Goal: Task Accomplishment & Management: Complete application form

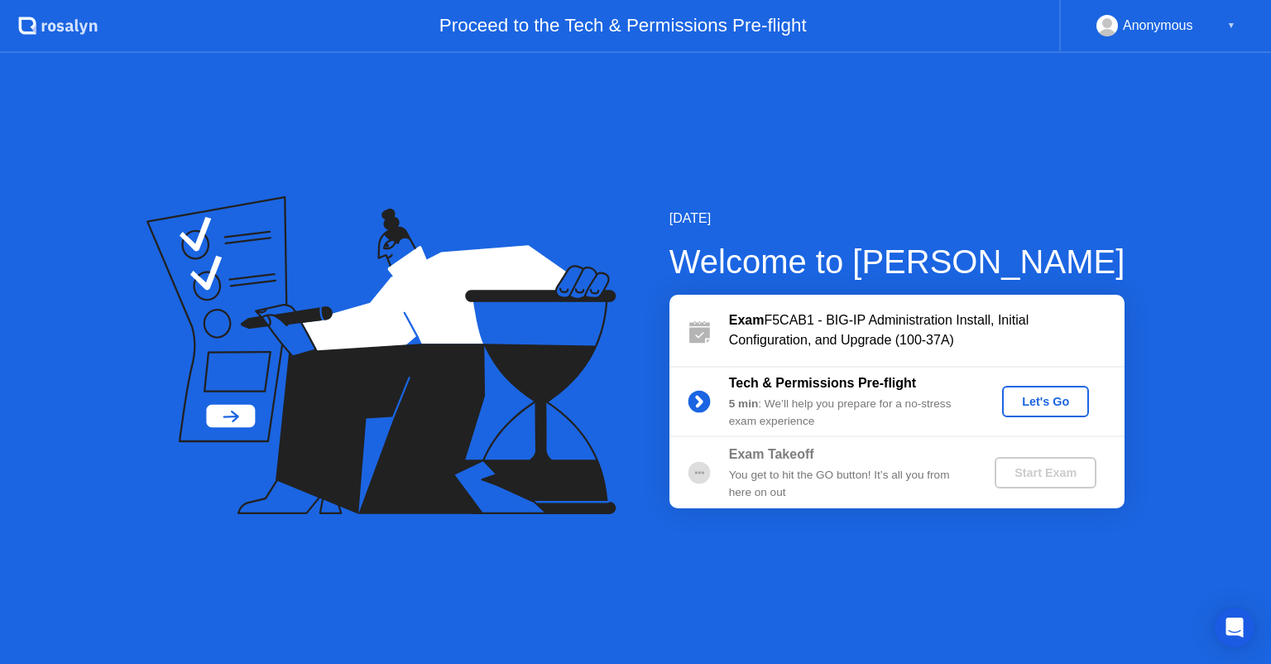
click at [697, 397] on icon at bounding box center [699, 401] width 4 height 9
click at [1053, 404] on div "Let's Go" at bounding box center [1046, 401] width 74 height 13
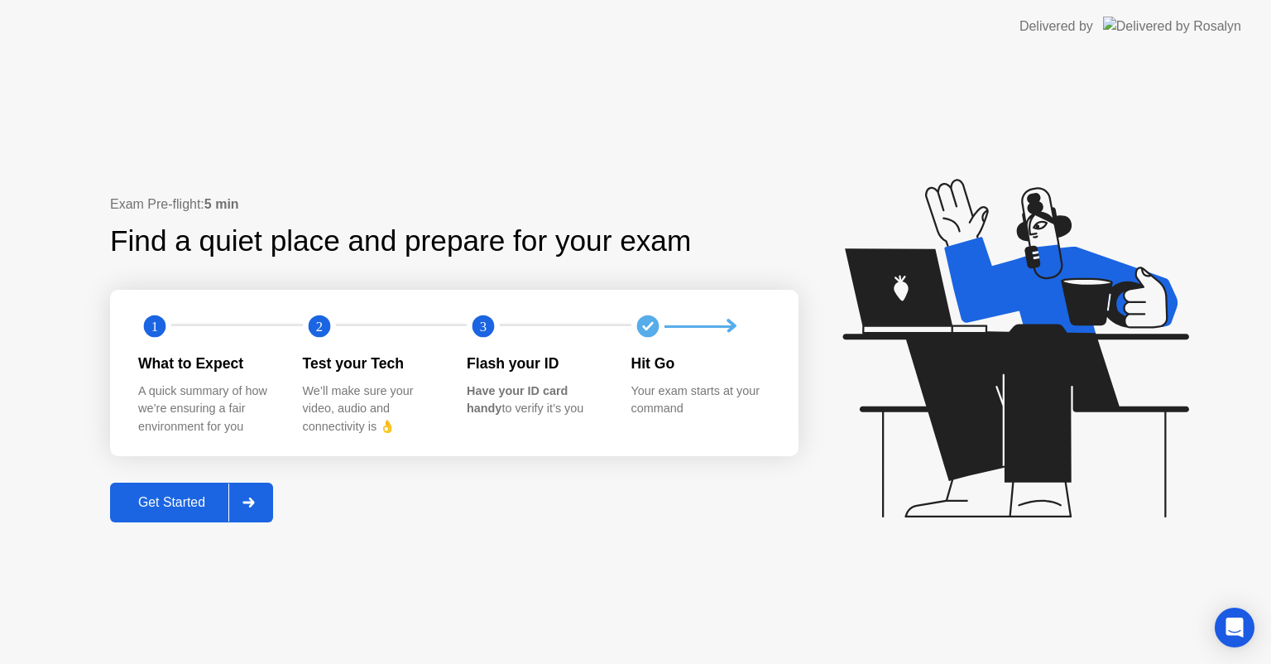
click at [197, 502] on div "Get Started" at bounding box center [171, 502] width 113 height 15
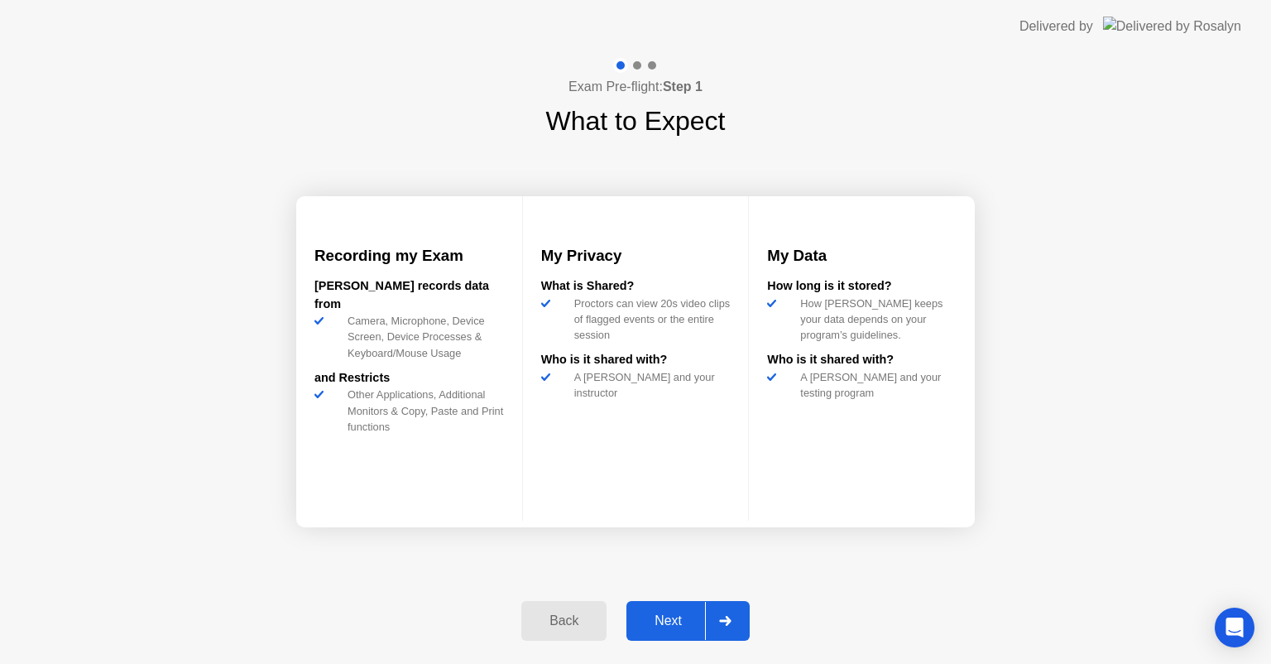
click at [688, 614] on div "Next" at bounding box center [668, 620] width 74 height 15
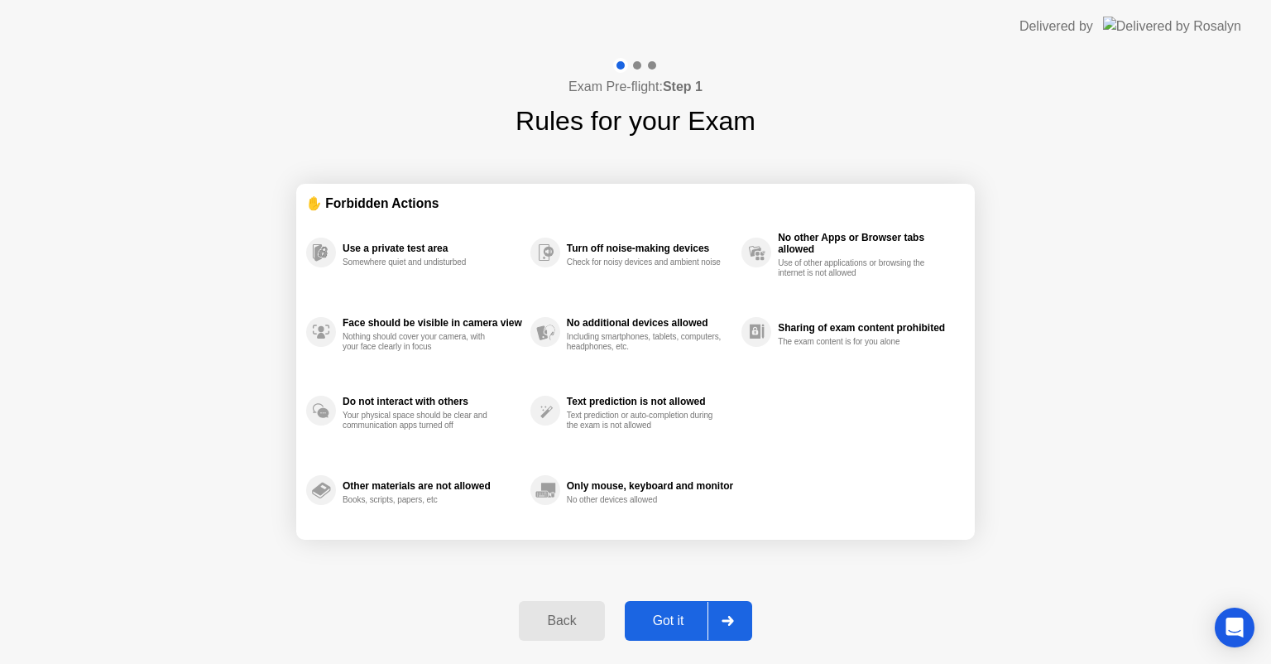
click at [675, 606] on button "Got it" at bounding box center [688, 621] width 127 height 40
select select "**********"
select select "*******"
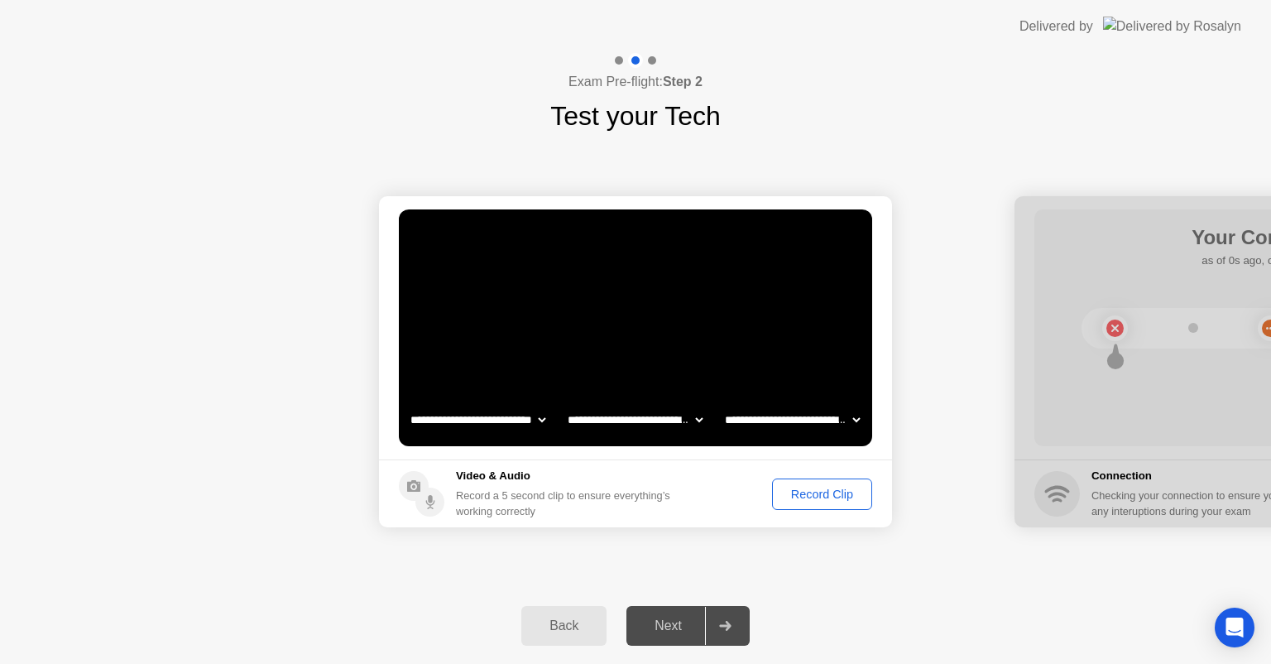
click at [813, 493] on div "Record Clip" at bounding box center [822, 493] width 89 height 13
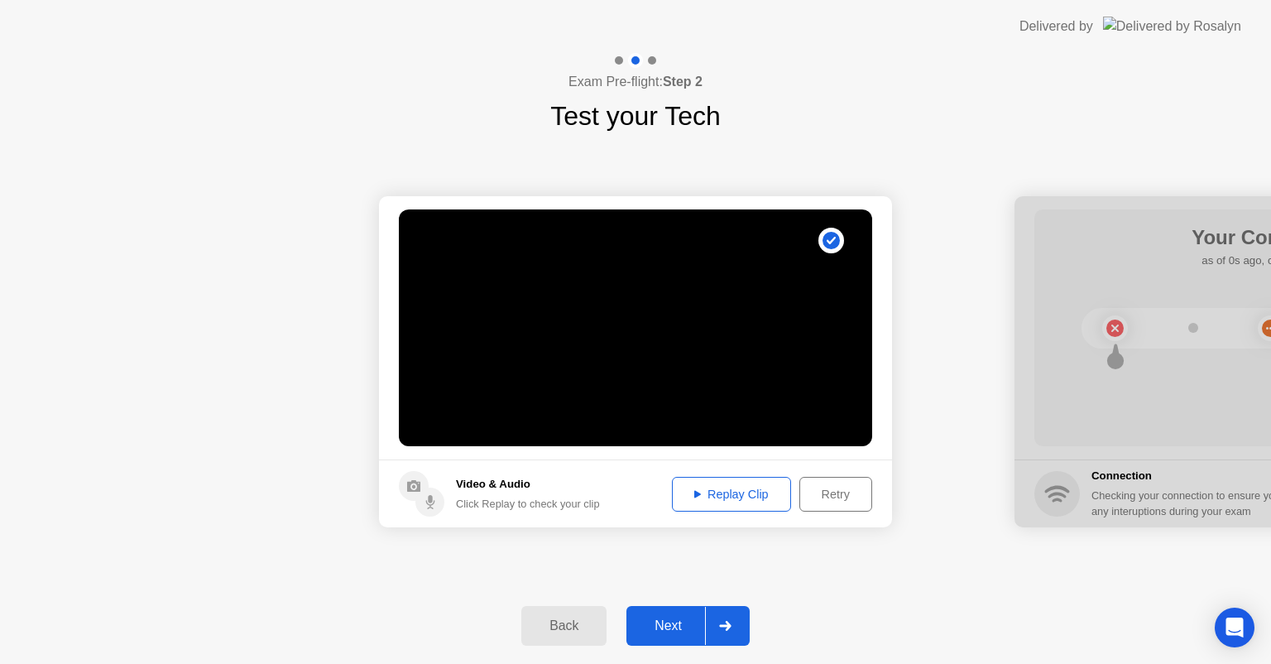
click at [736, 498] on div "Replay Clip" at bounding box center [732, 493] width 108 height 13
click at [694, 490] on icon at bounding box center [697, 494] width 7 height 8
click at [739, 492] on div "Replay Clip" at bounding box center [732, 493] width 108 height 13
click at [671, 637] on button "Next" at bounding box center [687, 626] width 123 height 40
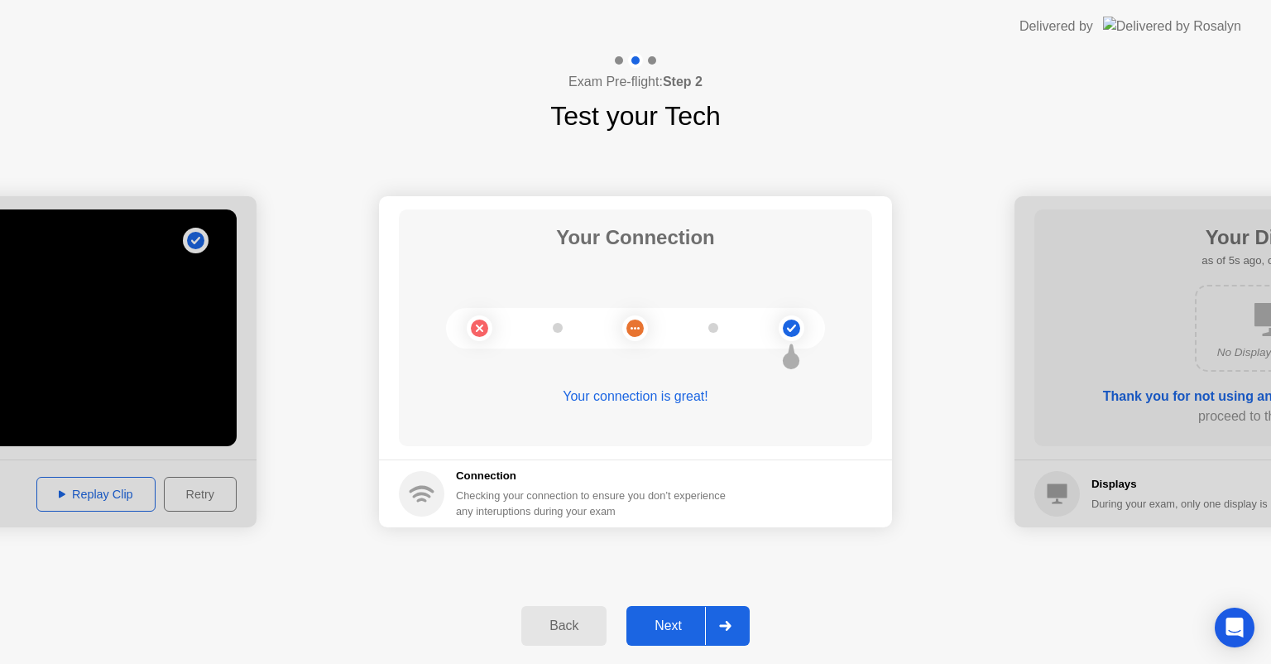
click at [671, 637] on button "Next" at bounding box center [687, 626] width 123 height 40
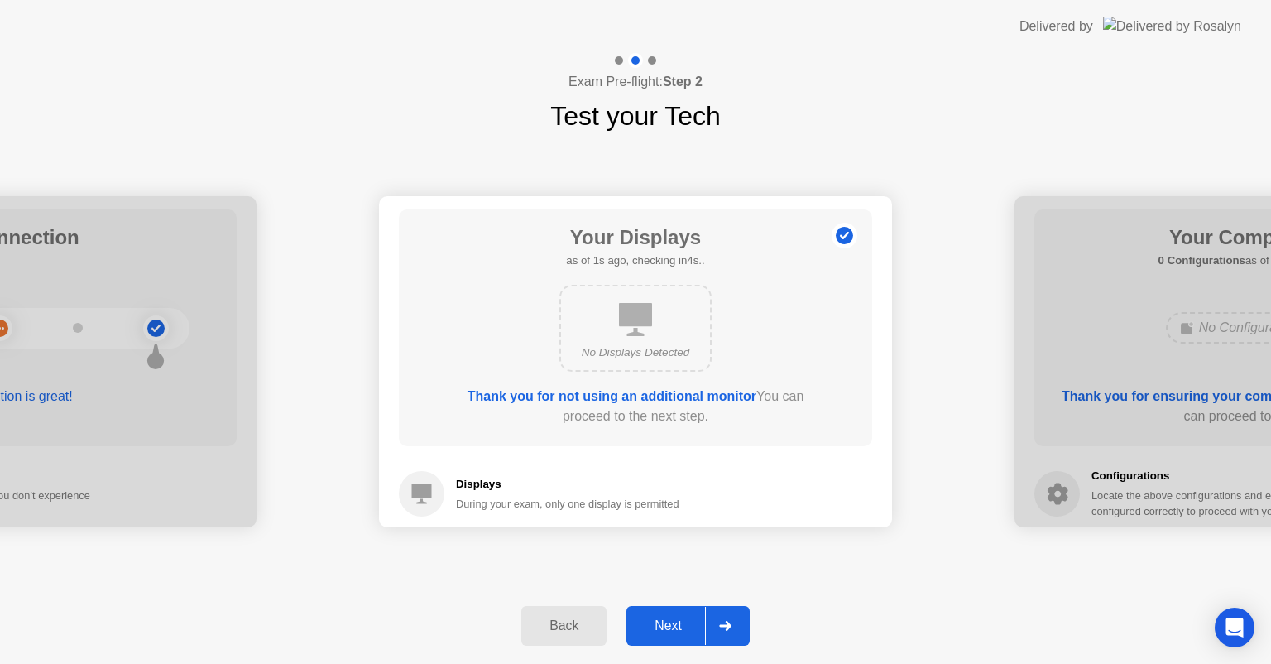
click at [684, 613] on button "Next" at bounding box center [687, 626] width 123 height 40
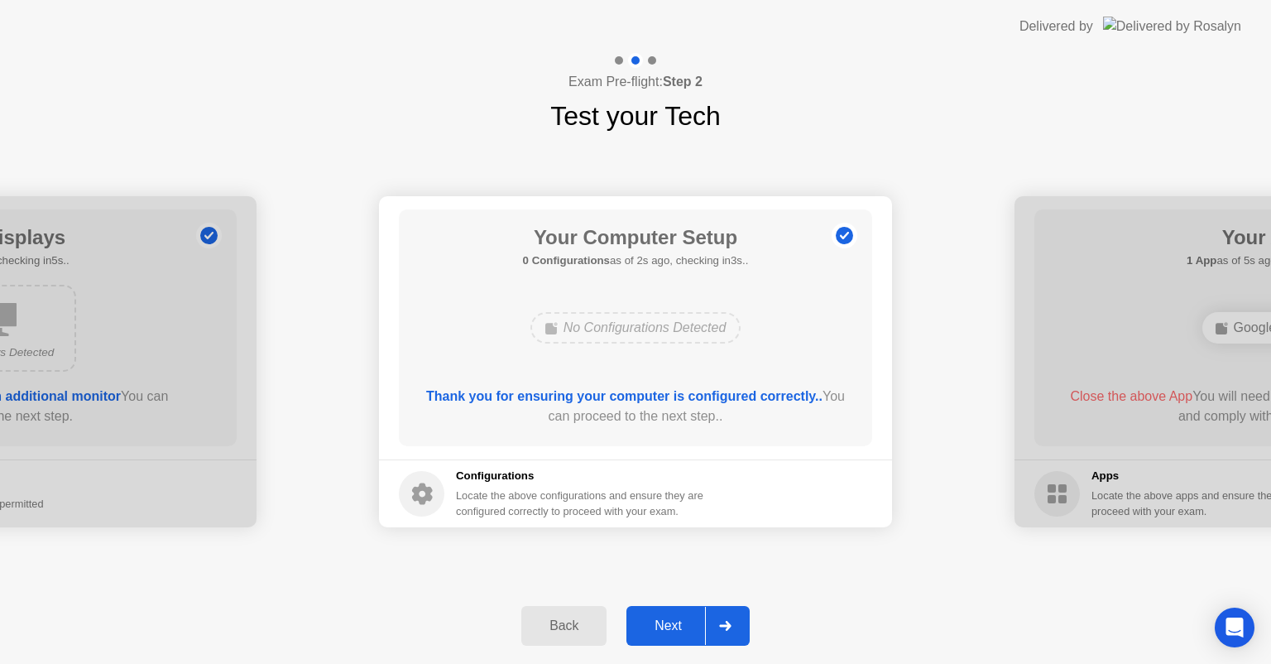
click at [684, 621] on div "Next" at bounding box center [668, 625] width 74 height 15
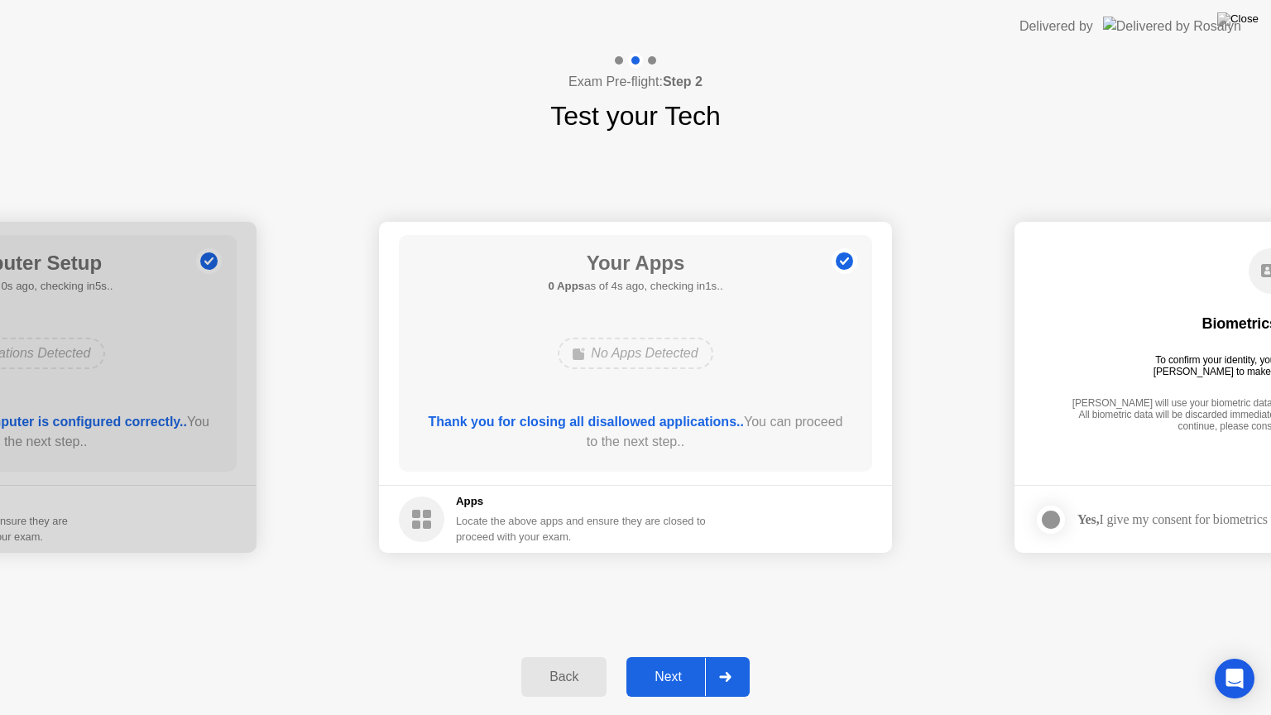
click at [672, 663] on div "Next" at bounding box center [668, 676] width 74 height 15
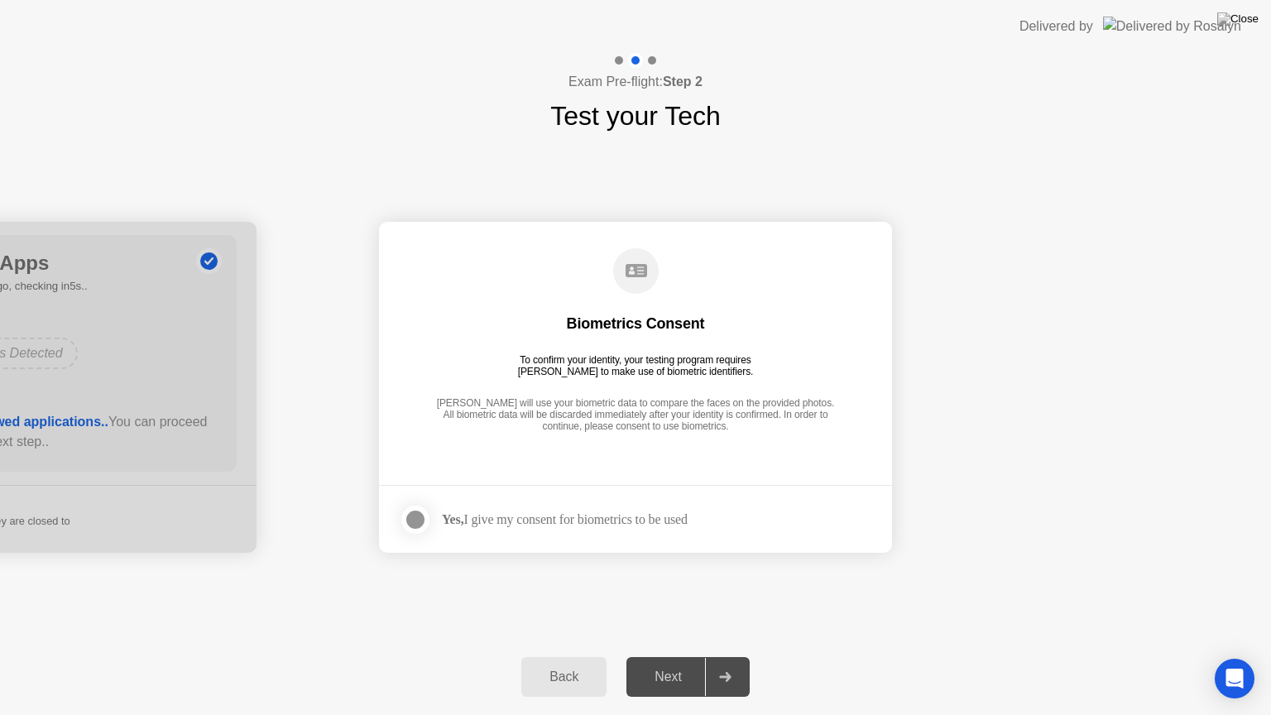
click at [421, 524] on div at bounding box center [415, 520] width 20 height 20
click at [675, 663] on div "Next" at bounding box center [668, 676] width 74 height 15
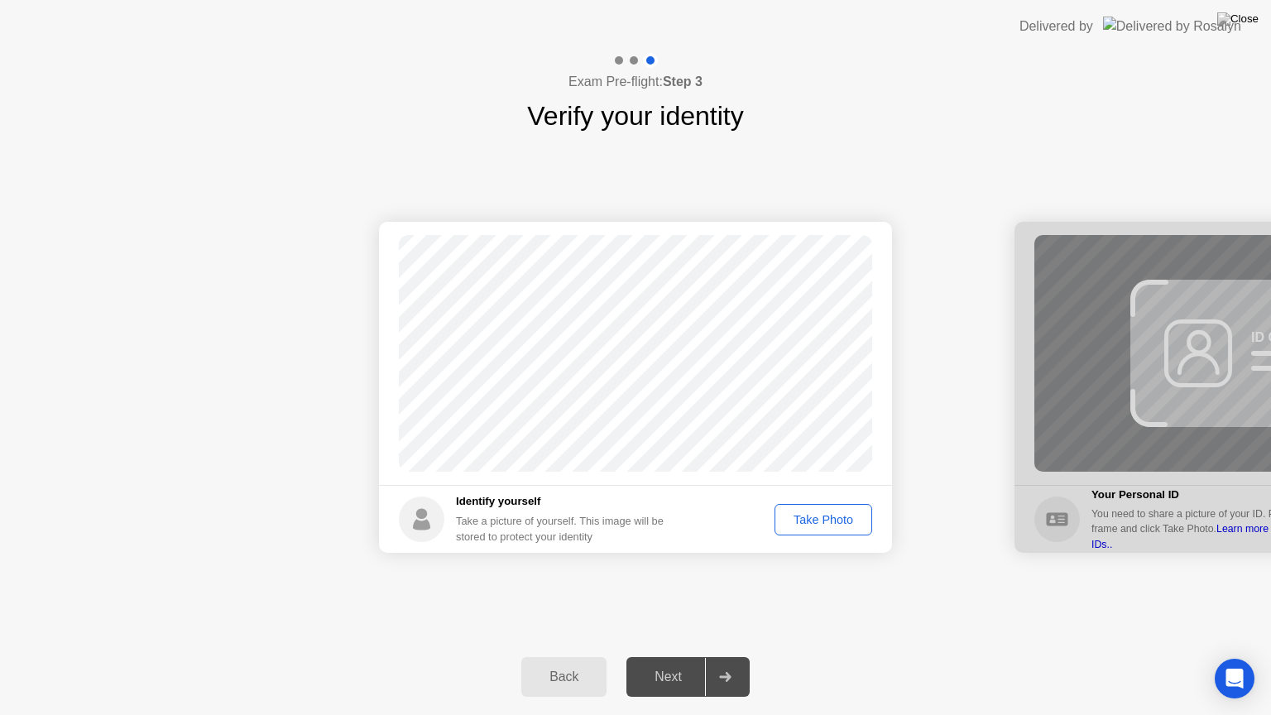
click at [823, 526] on div "Take Photo" at bounding box center [823, 519] width 86 height 13
click at [674, 663] on button "Next" at bounding box center [687, 677] width 123 height 40
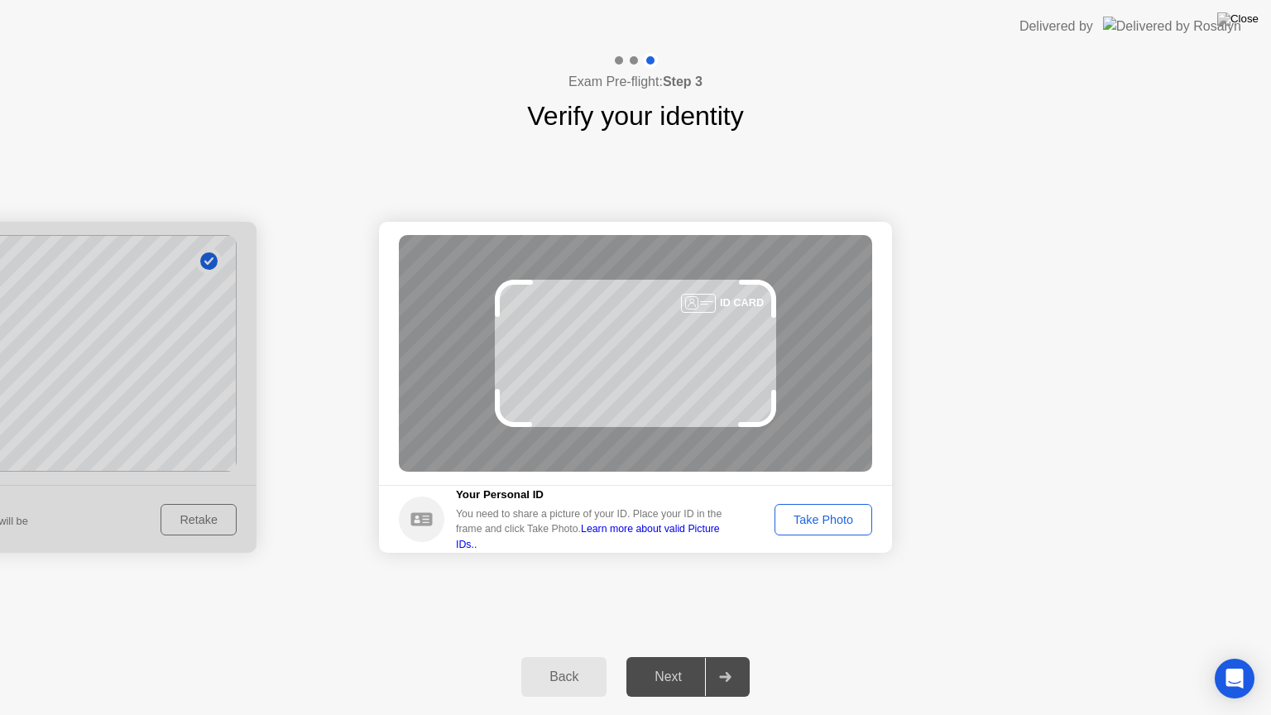
click at [805, 513] on div "Take Photo" at bounding box center [823, 519] width 86 height 13
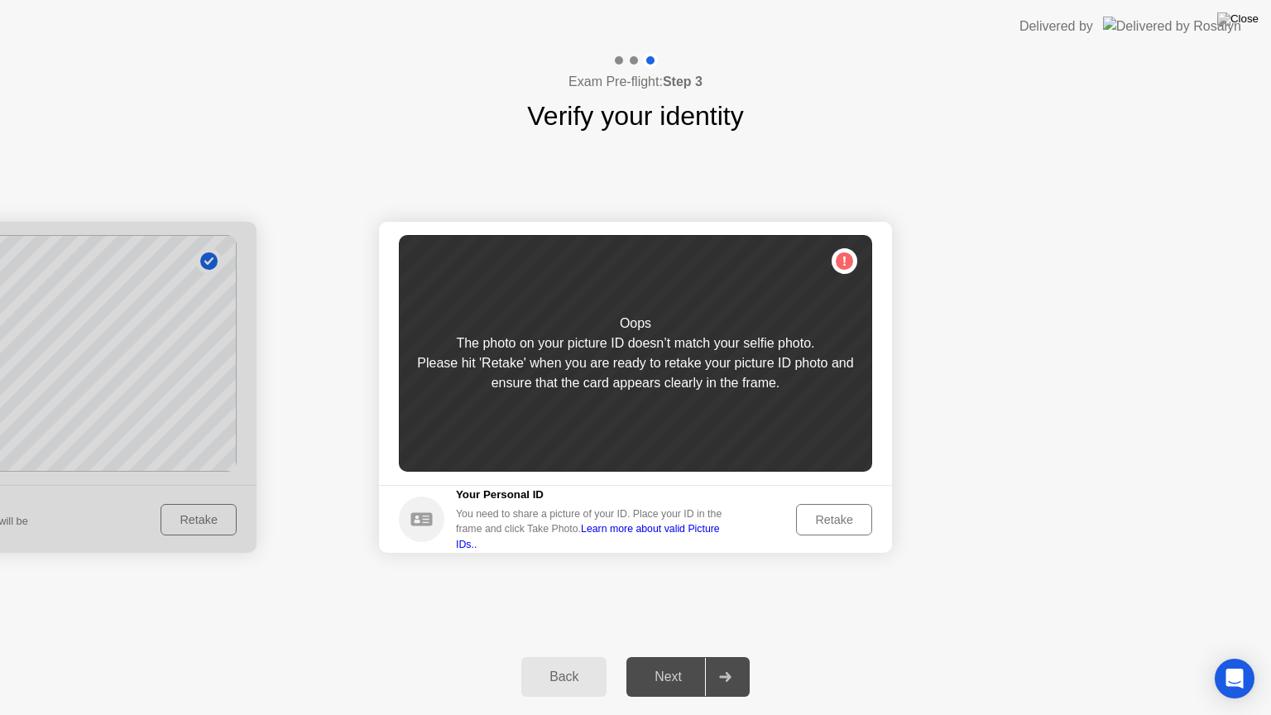
click at [827, 525] on div "Retake" at bounding box center [834, 519] width 65 height 13
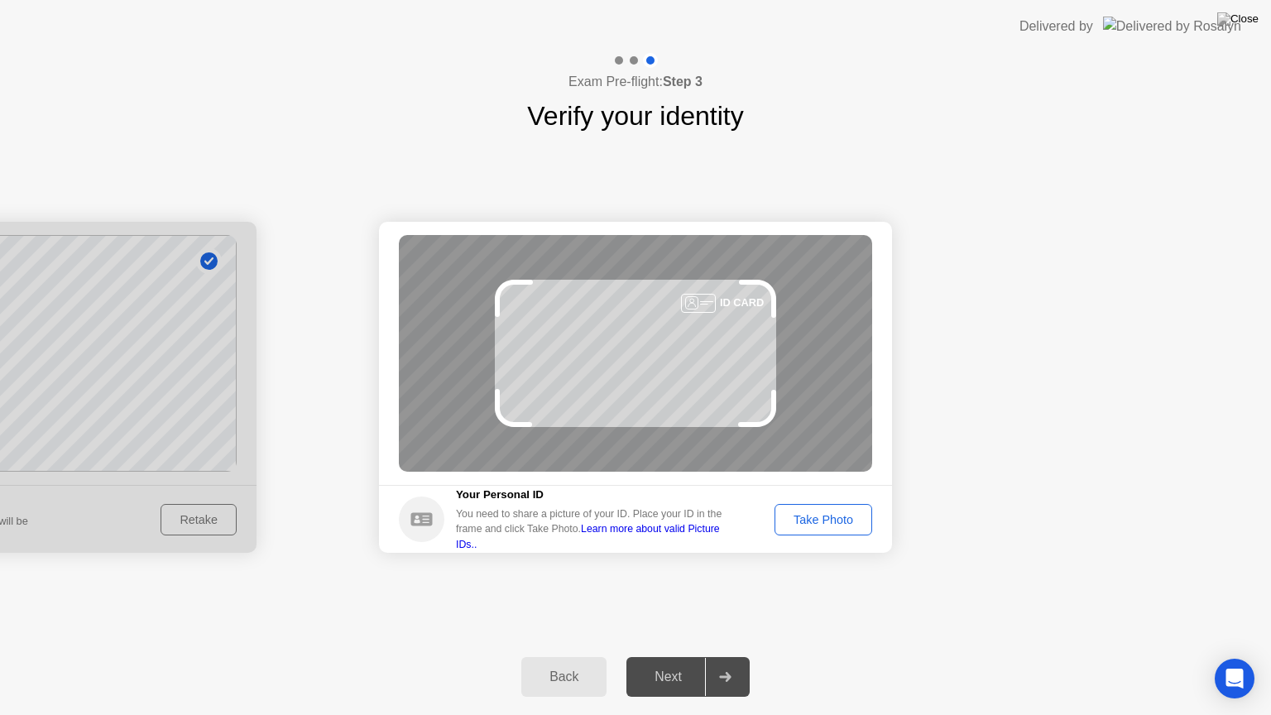
click at [827, 525] on div "Take Photo" at bounding box center [823, 519] width 86 height 13
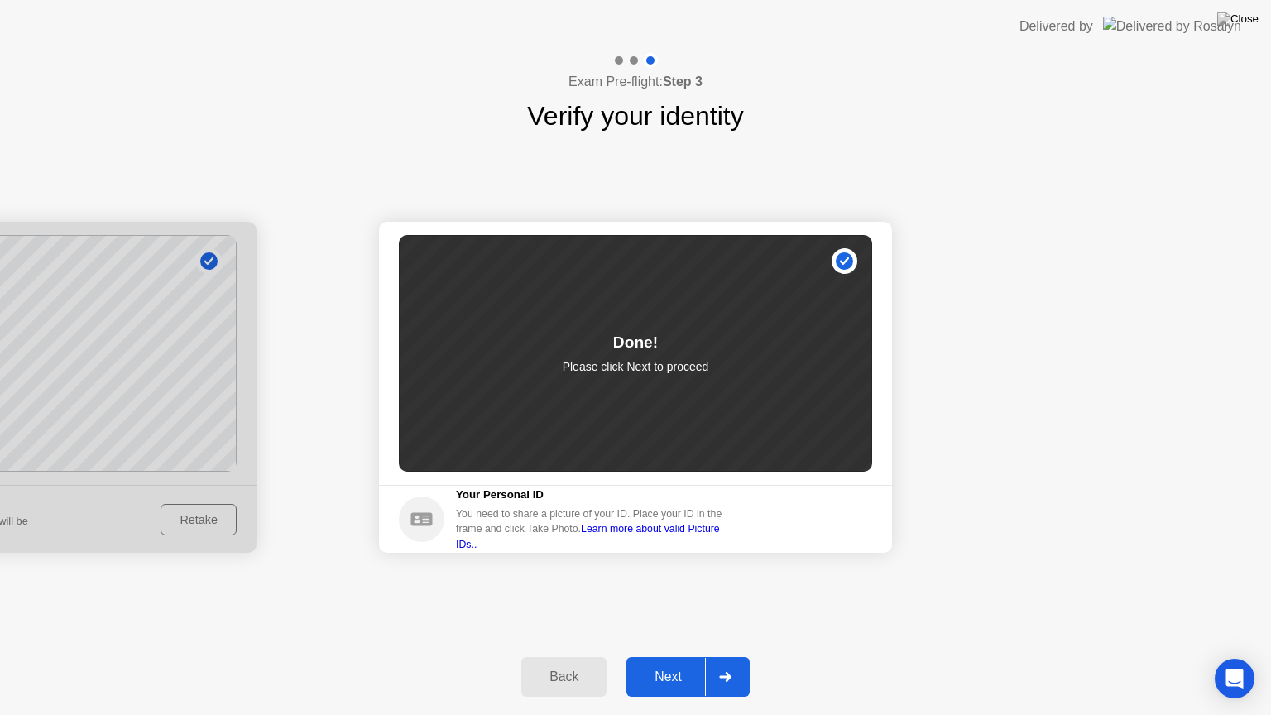
click at [677, 663] on div "Next" at bounding box center [668, 676] width 74 height 15
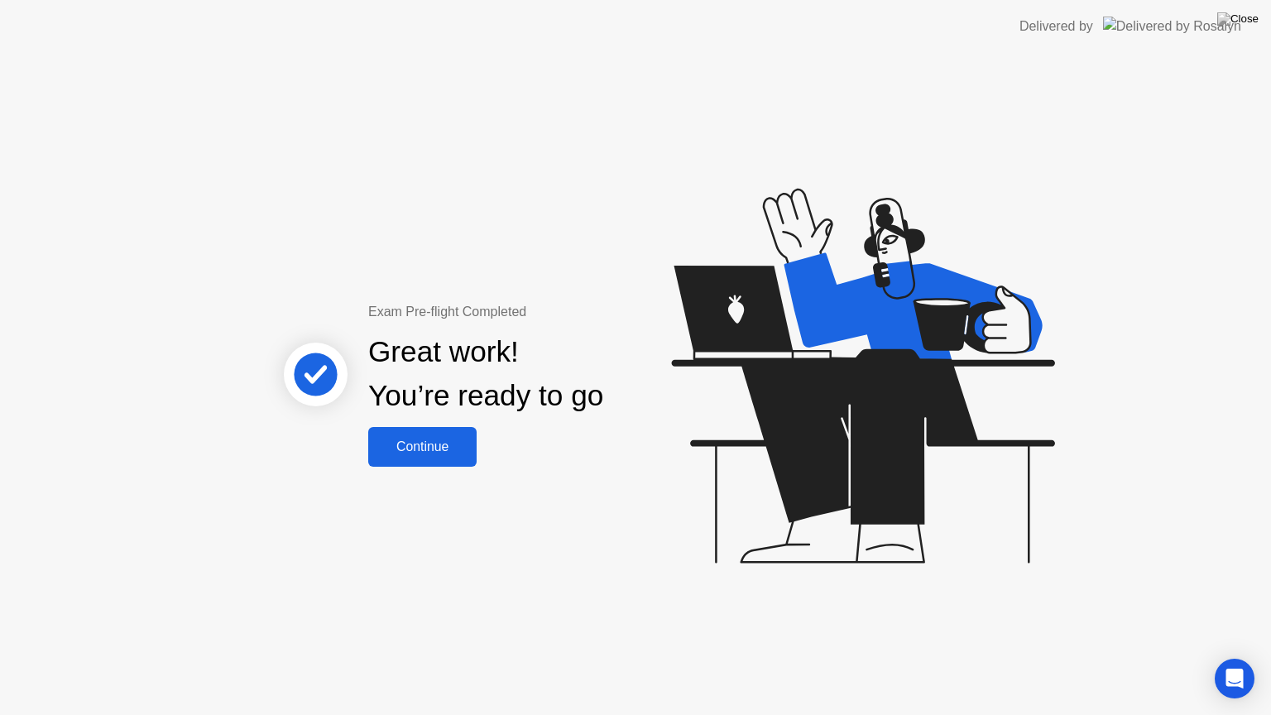
click at [453, 448] on div "Continue" at bounding box center [422, 446] width 98 height 15
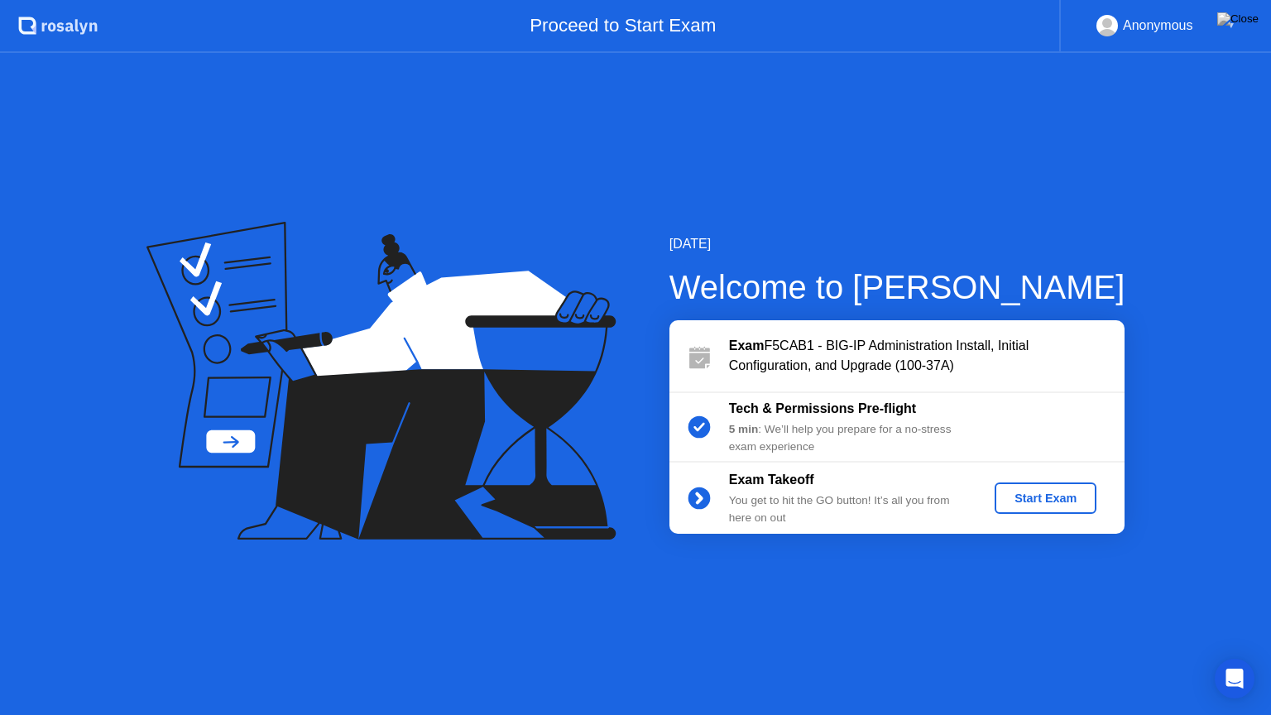
click at [1039, 503] on div "Start Exam" at bounding box center [1045, 498] width 89 height 13
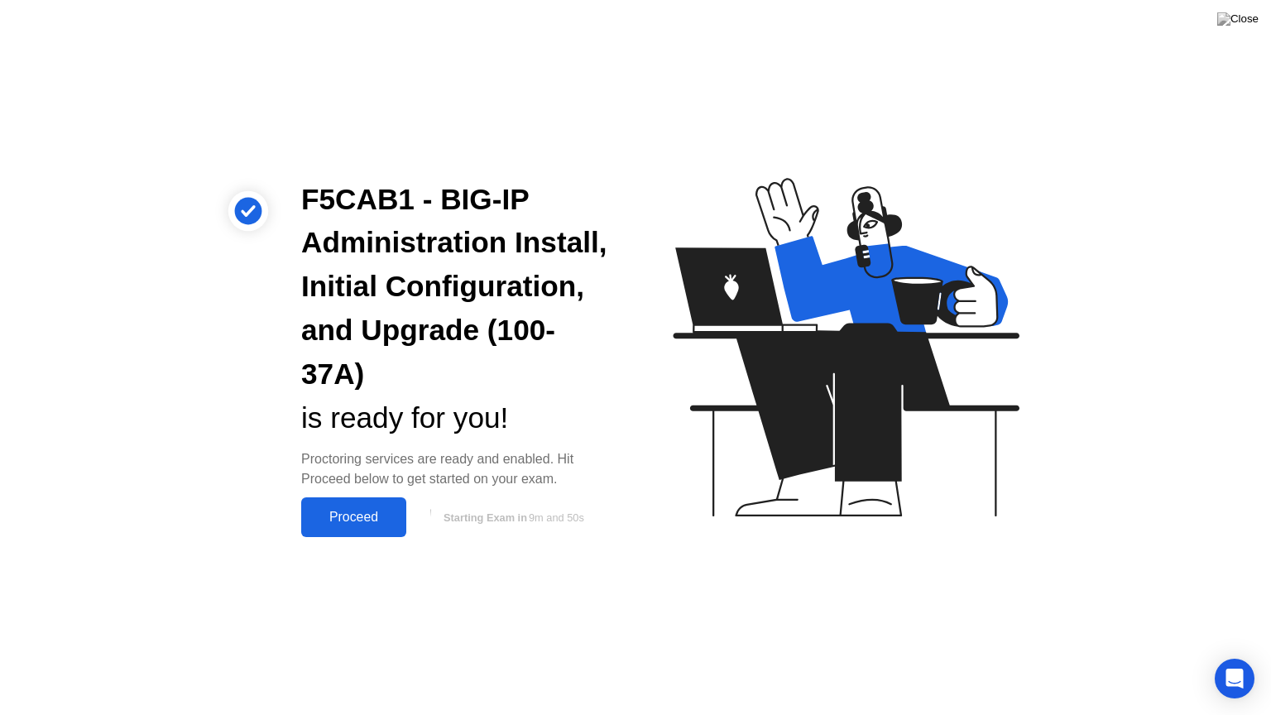
click at [357, 510] on div "Proceed" at bounding box center [353, 517] width 95 height 15
